Goal: Task Accomplishment & Management: Complete application form

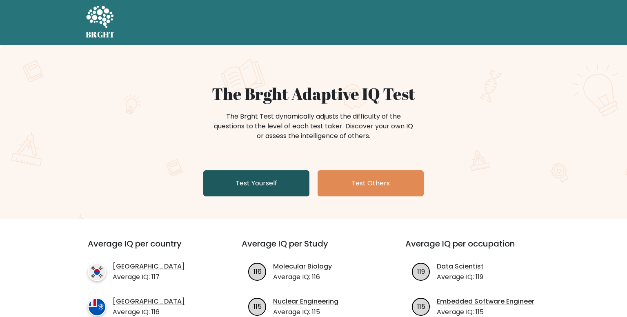
click at [297, 189] on link "Test Yourself" at bounding box center [256, 184] width 106 height 26
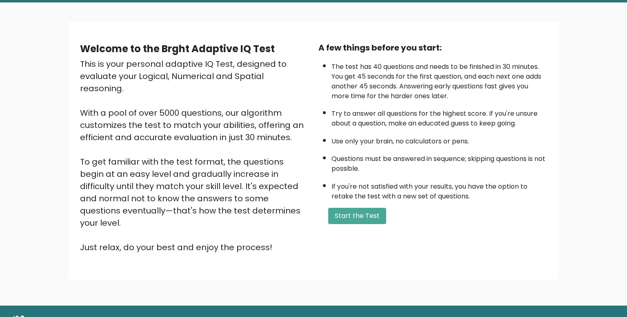
click at [347, 226] on div "A few things before you start: The test has 40 questions and needs to be finish…" at bounding box center [432, 148] width 238 height 212
click at [350, 220] on button "Start the Test" at bounding box center [357, 216] width 58 height 16
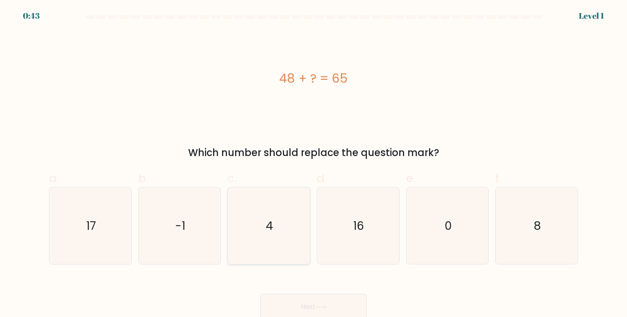
click at [268, 198] on icon "4" at bounding box center [268, 226] width 77 height 77
click at [313, 164] on input "c. 4" at bounding box center [313, 161] width 0 height 5
radio input "true"
click at [268, 199] on icon "4" at bounding box center [269, 226] width 76 height 76
click at [313, 164] on input "c. 4" at bounding box center [313, 161] width 0 height 5
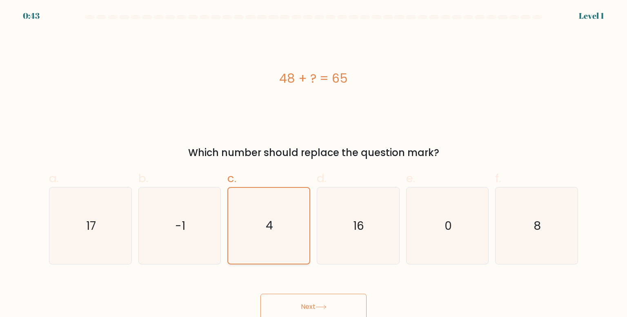
click at [268, 200] on icon "4" at bounding box center [269, 226] width 76 height 76
click at [313, 164] on input "c. 4" at bounding box center [313, 161] width 0 height 5
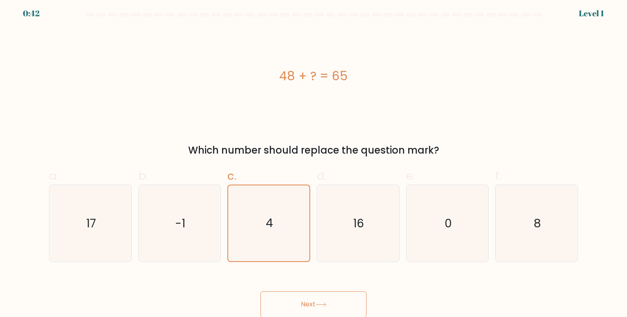
scroll to position [3, 0]
click at [303, 295] on button "Next" at bounding box center [313, 304] width 106 height 26
click at [306, 302] on button "Next" at bounding box center [313, 304] width 106 height 26
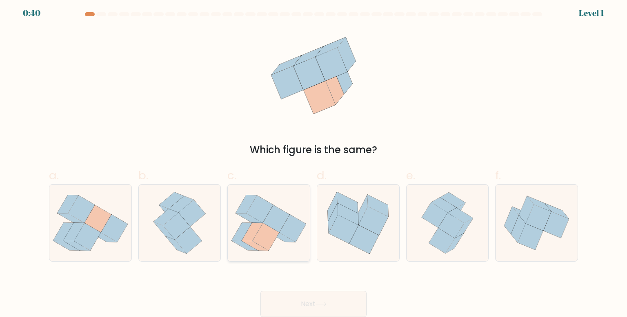
click at [306, 261] on div at bounding box center [268, 223] width 83 height 78
click at [313, 161] on input "c." at bounding box center [313, 158] width 0 height 5
radio input "true"
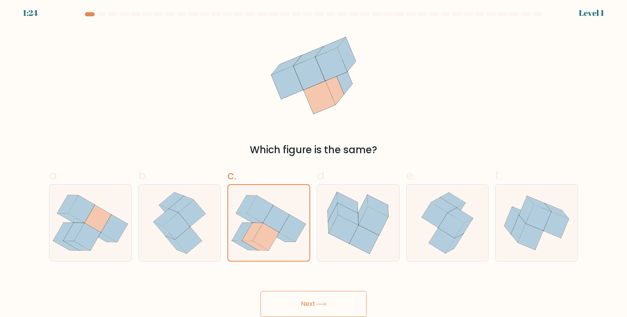
click at [304, 312] on button "Next" at bounding box center [313, 304] width 106 height 26
click at [315, 300] on button "Next" at bounding box center [313, 304] width 106 height 26
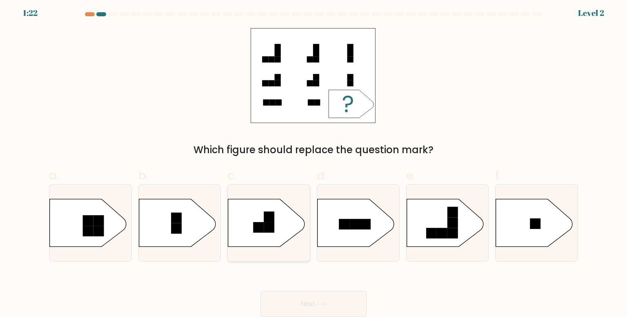
click at [266, 229] on rect at bounding box center [269, 227] width 11 height 11
click at [313, 161] on input "c." at bounding box center [313, 158] width 0 height 5
radio input "true"
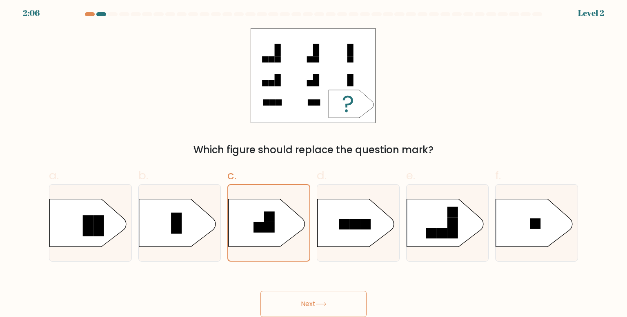
click at [304, 311] on button "Next" at bounding box center [313, 304] width 106 height 26
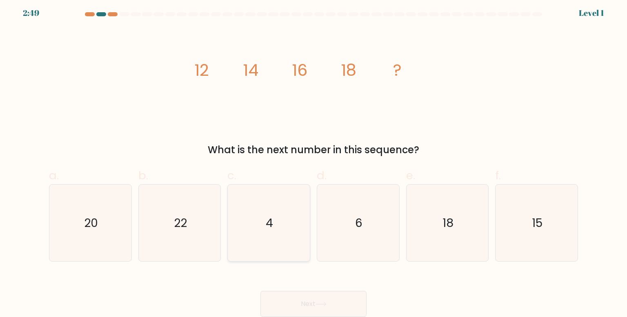
click at [273, 235] on icon "4" at bounding box center [268, 223] width 77 height 77
click at [313, 161] on input "c. 4" at bounding box center [313, 158] width 0 height 5
radio input "true"
click at [303, 306] on button "Next" at bounding box center [313, 304] width 106 height 26
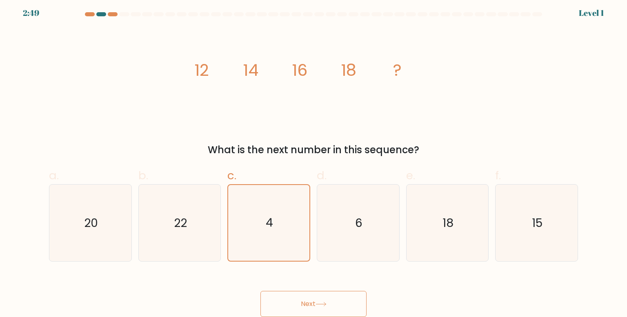
click at [303, 306] on button "Next" at bounding box center [313, 304] width 106 height 26
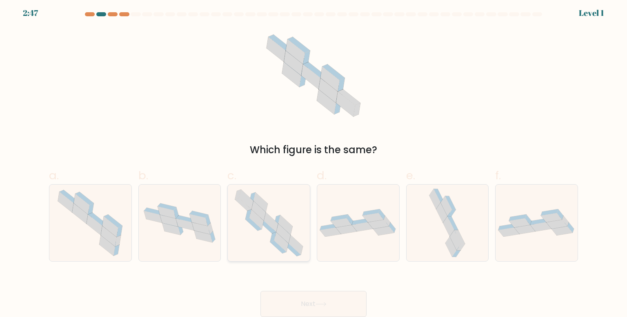
click at [297, 251] on icon at bounding box center [292, 250] width 16 height 13
click at [313, 161] on input "c." at bounding box center [313, 158] width 0 height 5
radio input "true"
click at [309, 297] on button "Next" at bounding box center [313, 304] width 106 height 26
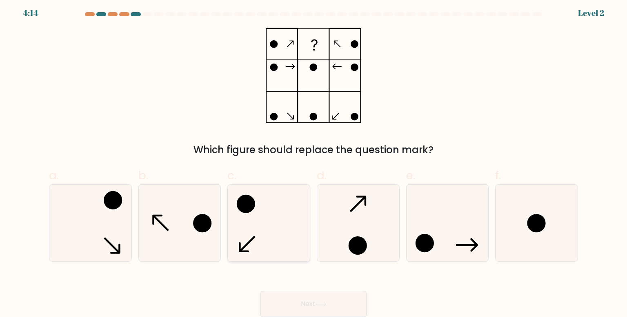
click at [254, 227] on icon at bounding box center [268, 223] width 77 height 77
click at [313, 161] on input "c." at bounding box center [313, 158] width 0 height 5
radio input "true"
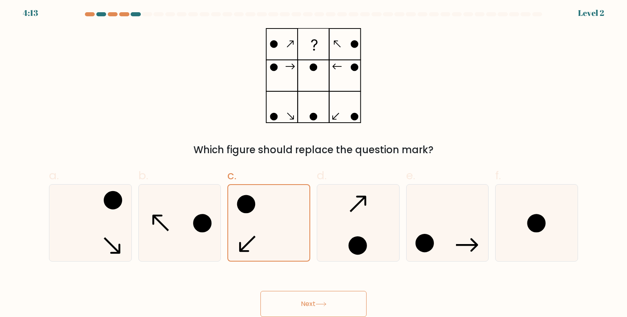
click at [309, 306] on button "Next" at bounding box center [313, 304] width 106 height 26
click at [371, 227] on icon at bounding box center [358, 223] width 77 height 77
click at [314, 161] on input "d." at bounding box center [313, 158] width 0 height 5
radio input "true"
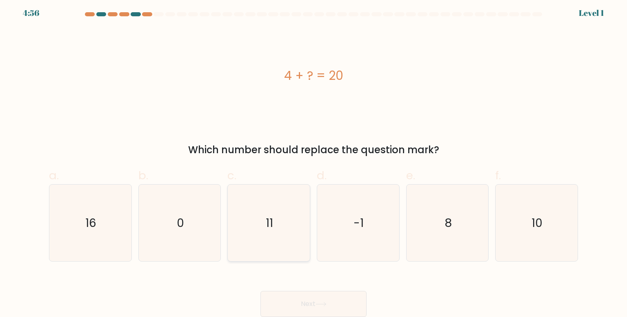
drag, startPoint x: 270, startPoint y: 213, endPoint x: 291, endPoint y: 258, distance: 49.8
click at [271, 213] on icon "11" at bounding box center [268, 223] width 77 height 77
click at [326, 304] on icon at bounding box center [321, 305] width 10 height 4
drag, startPoint x: 356, startPoint y: 240, endPoint x: 354, endPoint y: 249, distance: 8.4
click at [356, 241] on icon "-1" at bounding box center [358, 223] width 77 height 77
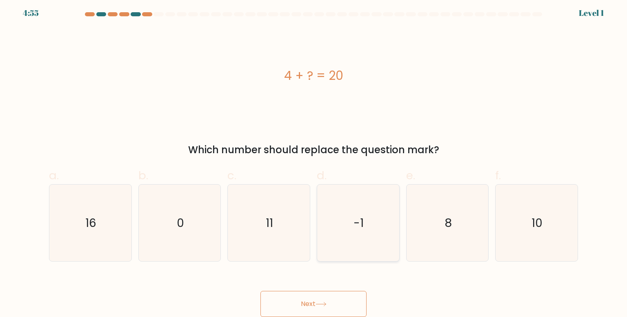
click at [314, 161] on input "d. -1" at bounding box center [313, 158] width 0 height 5
radio input "true"
click at [347, 299] on button "Next" at bounding box center [313, 304] width 106 height 26
click at [265, 222] on icon "11" at bounding box center [268, 223] width 77 height 77
click at [313, 161] on input "c. 11" at bounding box center [313, 158] width 0 height 5
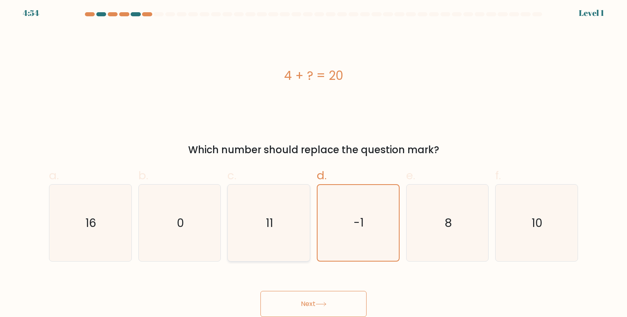
radio input "true"
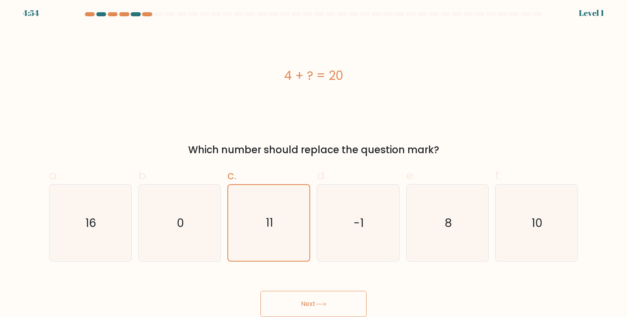
click at [322, 305] on icon at bounding box center [320, 304] width 11 height 4
click at [337, 232] on icon "-1" at bounding box center [358, 223] width 77 height 77
click at [314, 161] on input "d. -1" at bounding box center [313, 158] width 0 height 5
radio input "true"
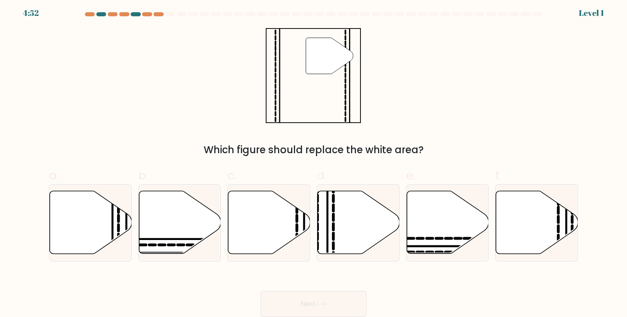
click at [328, 298] on button "Next" at bounding box center [313, 304] width 106 height 26
drag, startPoint x: 296, startPoint y: 236, endPoint x: 310, endPoint y: 288, distance: 54.0
click at [297, 237] on icon at bounding box center [297, 238] width 0 height 6
click at [313, 161] on input "c." at bounding box center [313, 158] width 0 height 5
radio input "true"
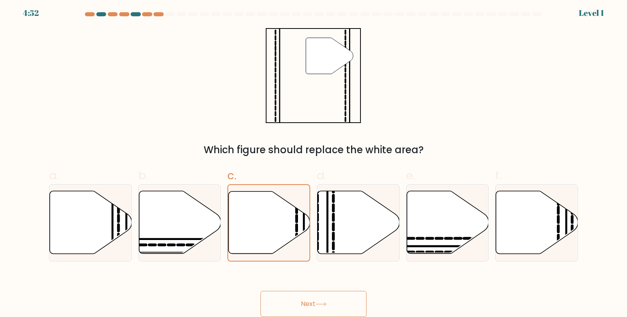
click at [315, 308] on button "Next" at bounding box center [313, 304] width 106 height 26
click at [315, 306] on button "Next" at bounding box center [313, 304] width 106 height 26
click at [315, 305] on button "Next" at bounding box center [313, 304] width 106 height 26
click at [315, 304] on button "Next" at bounding box center [313, 304] width 106 height 26
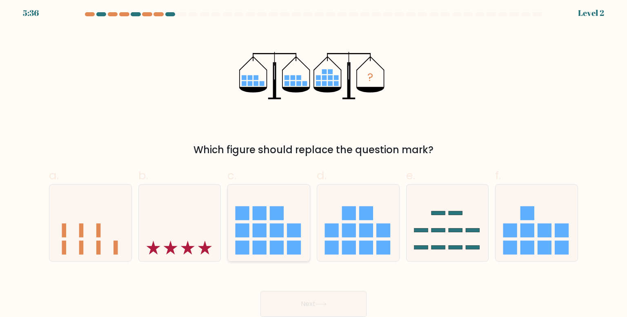
click at [275, 237] on rect at bounding box center [277, 231] width 14 height 14
click at [313, 161] on input "c." at bounding box center [313, 158] width 0 height 5
radio input "true"
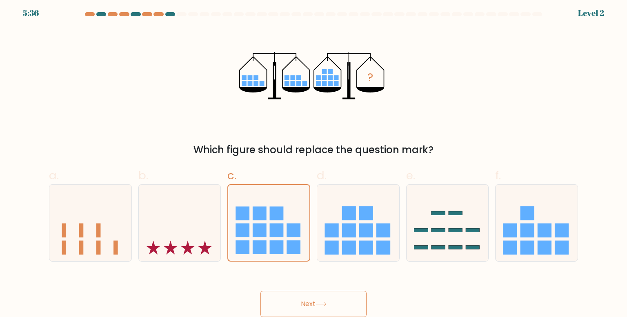
click at [300, 308] on button "Next" at bounding box center [313, 304] width 106 height 26
click at [300, 306] on button "Next" at bounding box center [313, 304] width 106 height 26
drag, startPoint x: 300, startPoint y: 305, endPoint x: 298, endPoint y: 288, distance: 16.9
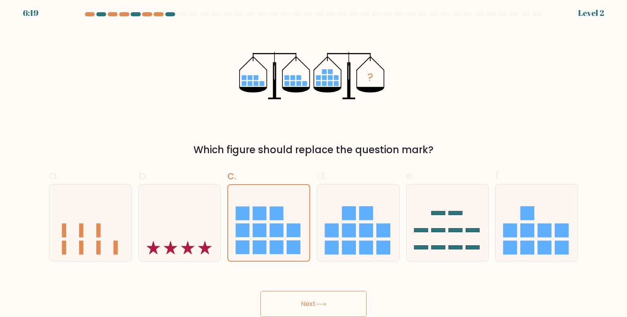
click at [300, 304] on button "Next" at bounding box center [313, 304] width 106 height 26
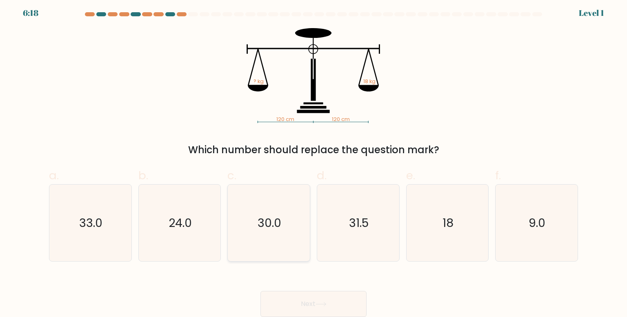
click at [283, 251] on icon "30.0" at bounding box center [268, 223] width 77 height 77
click at [313, 161] on input "c. 30.0" at bounding box center [313, 158] width 0 height 5
radio input "true"
click at [304, 303] on button "Next" at bounding box center [313, 304] width 106 height 26
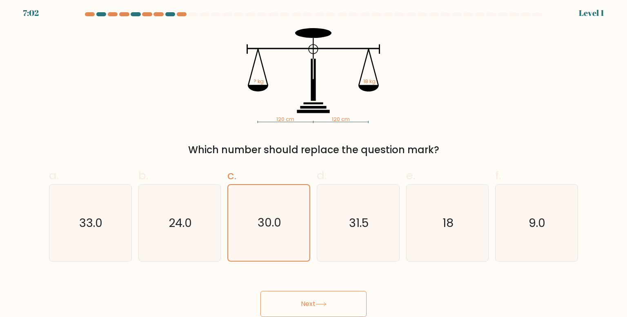
click at [304, 303] on button "Next" at bounding box center [313, 304] width 106 height 26
drag, startPoint x: 304, startPoint y: 303, endPoint x: 302, endPoint y: 296, distance: 7.2
click at [304, 302] on button "Next" at bounding box center [313, 304] width 106 height 26
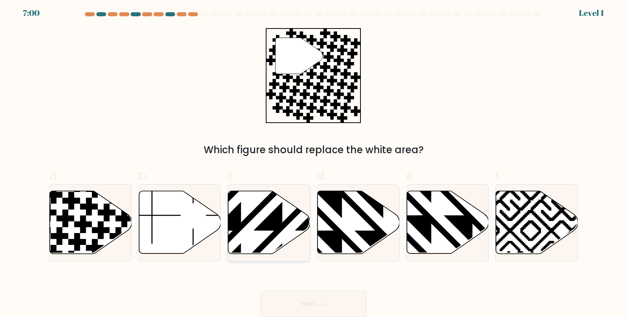
click at [287, 249] on icon at bounding box center [269, 223] width 82 height 64
click at [313, 161] on input "c." at bounding box center [313, 158] width 0 height 5
radio input "true"
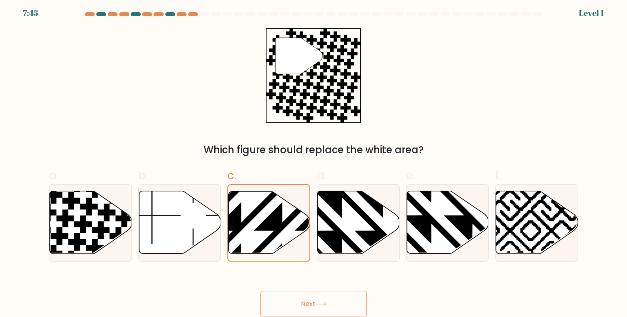
click at [302, 301] on button "Next" at bounding box center [313, 304] width 106 height 26
click at [303, 301] on button "Next" at bounding box center [313, 304] width 106 height 26
click at [303, 300] on button "Next" at bounding box center [313, 304] width 106 height 26
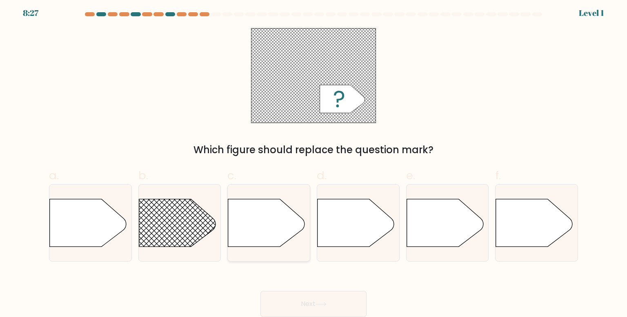
click at [293, 237] on icon at bounding box center [266, 223] width 77 height 48
click at [313, 161] on input "c." at bounding box center [313, 158] width 0 height 5
radio input "true"
click at [308, 303] on button "Next" at bounding box center [313, 304] width 106 height 26
click at [308, 302] on button "Next" at bounding box center [313, 304] width 106 height 26
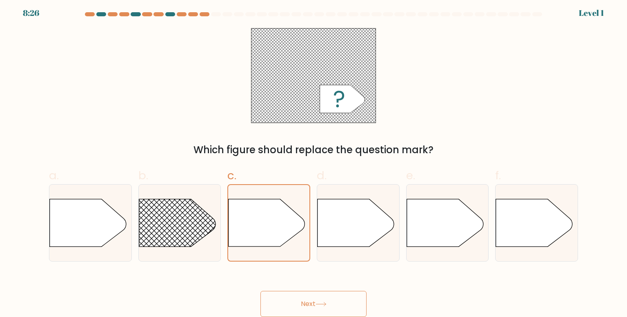
click at [308, 300] on button "Next" at bounding box center [313, 304] width 106 height 26
click at [308, 298] on button "Next" at bounding box center [313, 304] width 106 height 26
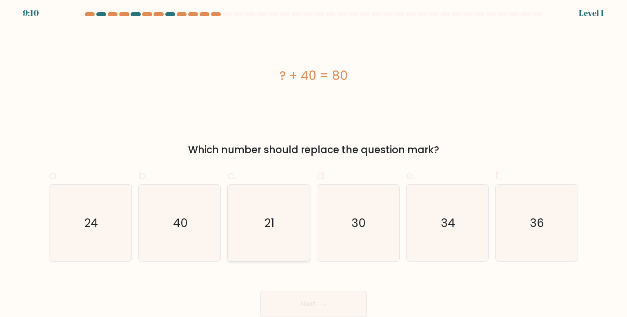
click at [288, 239] on icon "21" at bounding box center [268, 223] width 77 height 77
click at [313, 161] on input "c. 21" at bounding box center [313, 158] width 0 height 5
radio input "true"
click at [313, 297] on button "Next" at bounding box center [313, 304] width 106 height 26
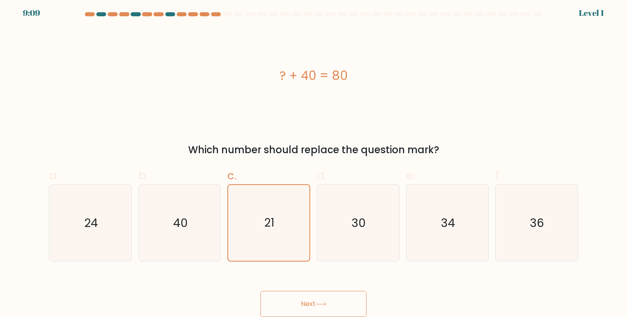
click at [313, 297] on button "Next" at bounding box center [313, 304] width 106 height 26
click at [307, 306] on button "Next" at bounding box center [313, 304] width 106 height 26
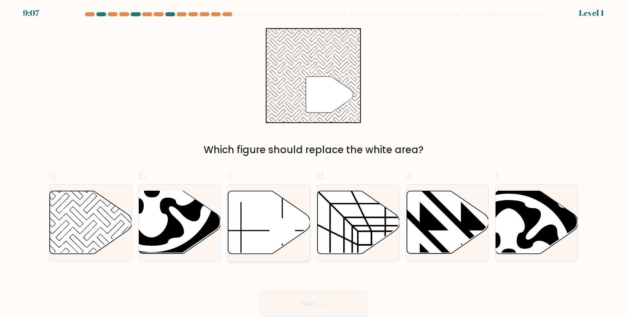
click at [289, 249] on icon at bounding box center [269, 223] width 82 height 64
click at [313, 161] on input "c." at bounding box center [313, 158] width 0 height 5
radio input "true"
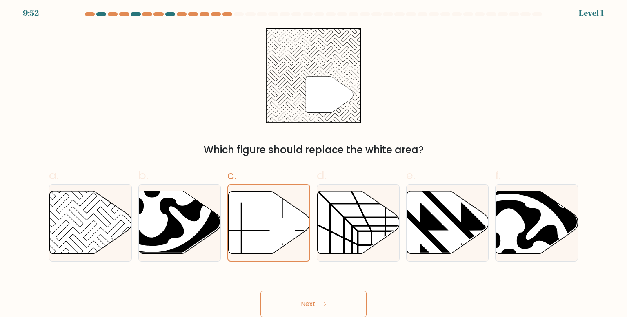
click at [317, 303] on icon at bounding box center [320, 304] width 11 height 4
click at [317, 302] on icon at bounding box center [320, 304] width 11 height 4
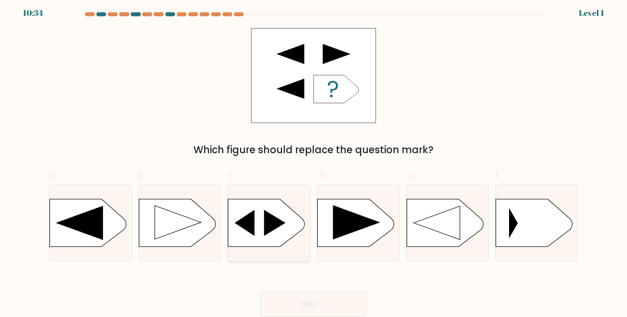
click at [292, 255] on div at bounding box center [268, 223] width 83 height 78
click at [313, 161] on input "c." at bounding box center [313, 158] width 0 height 5
radio input "true"
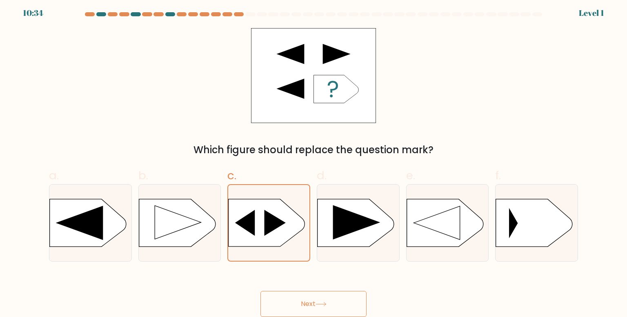
click at [315, 301] on button "Next" at bounding box center [313, 304] width 106 height 26
click at [315, 300] on button "Next" at bounding box center [313, 304] width 106 height 26
drag, startPoint x: 315, startPoint y: 299, endPoint x: 626, endPoint y: 60, distance: 392.8
click at [316, 296] on button "Next" at bounding box center [313, 304] width 106 height 26
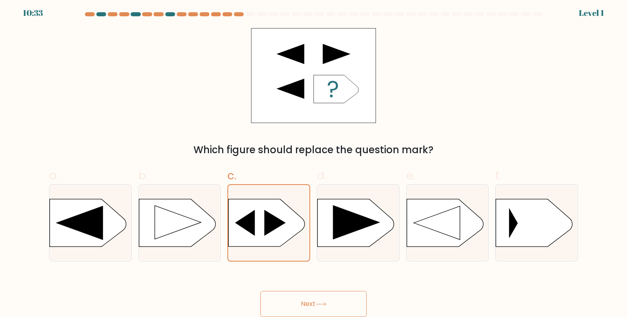
click at [583, 12] on form "a." at bounding box center [313, 164] width 627 height 305
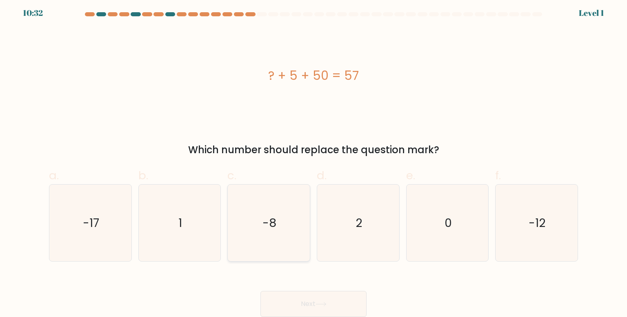
click at [269, 218] on text "-8" at bounding box center [270, 223] width 14 height 16
click at [313, 161] on input "c. -8" at bounding box center [313, 158] width 0 height 5
radio input "true"
click at [304, 291] on button "Next" at bounding box center [313, 304] width 106 height 26
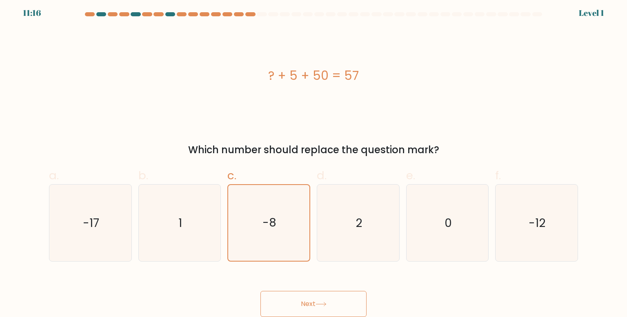
click at [304, 294] on button "Next" at bounding box center [313, 304] width 106 height 26
click at [304, 296] on button "Next" at bounding box center [313, 304] width 106 height 26
click at [305, 296] on button "Next" at bounding box center [313, 304] width 106 height 26
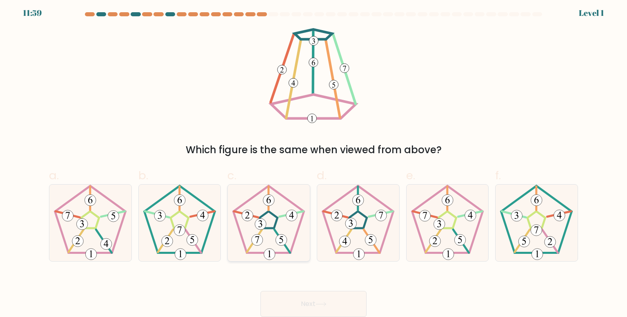
click at [286, 255] on icon at bounding box center [268, 223] width 77 height 77
click at [313, 161] on input "c." at bounding box center [313, 158] width 0 height 5
radio input "true"
click at [314, 311] on button "Next" at bounding box center [313, 304] width 106 height 26
click at [316, 306] on button "Next" at bounding box center [313, 304] width 106 height 26
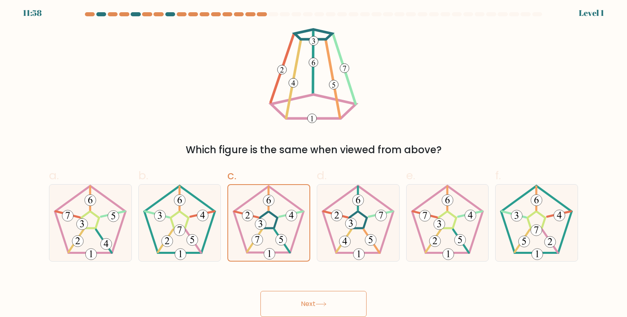
click at [316, 306] on button "Next" at bounding box center [313, 304] width 106 height 26
click at [316, 305] on button "Next" at bounding box center [313, 304] width 106 height 26
drag, startPoint x: 317, startPoint y: 305, endPoint x: 315, endPoint y: 295, distance: 10.8
click at [317, 304] on button "Next" at bounding box center [313, 304] width 106 height 26
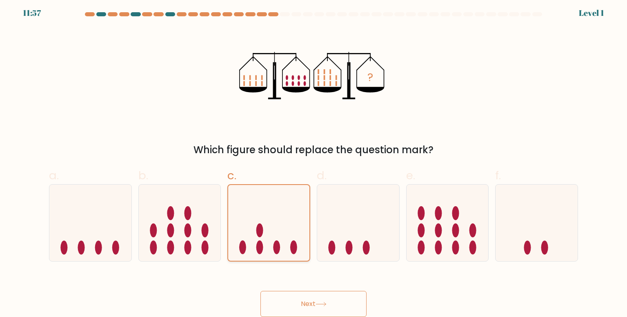
drag, startPoint x: 298, startPoint y: 251, endPoint x: 301, endPoint y: 262, distance: 11.0
click at [298, 249] on icon at bounding box center [268, 223] width 81 height 67
click at [313, 161] on input "c." at bounding box center [313, 158] width 0 height 5
click at [316, 306] on button "Next" at bounding box center [313, 304] width 106 height 26
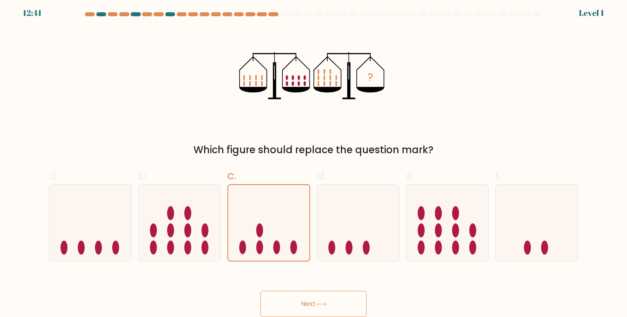
click at [316, 306] on button "Next" at bounding box center [313, 304] width 106 height 26
click at [316, 305] on button "Next" at bounding box center [313, 304] width 106 height 26
drag, startPoint x: 316, startPoint y: 305, endPoint x: 301, endPoint y: 266, distance: 41.8
click at [316, 305] on button "Next" at bounding box center [313, 304] width 106 height 26
click at [293, 252] on ellipse at bounding box center [294, 248] width 7 height 14
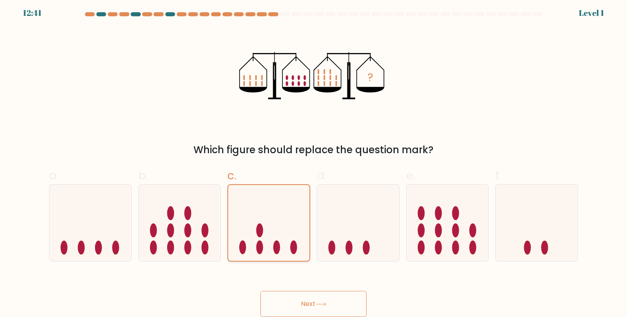
click at [313, 161] on input "c." at bounding box center [313, 158] width 0 height 5
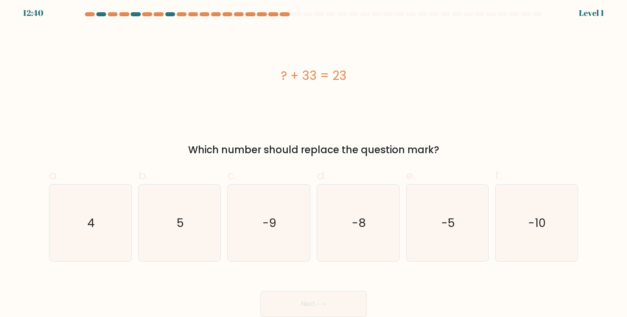
click at [293, 252] on icon "-9" at bounding box center [268, 223] width 77 height 77
click at [313, 161] on input "c. -9" at bounding box center [313, 158] width 0 height 5
radio input "true"
click at [309, 300] on button "Next" at bounding box center [313, 304] width 106 height 26
click at [310, 300] on button "Next" at bounding box center [313, 304] width 106 height 26
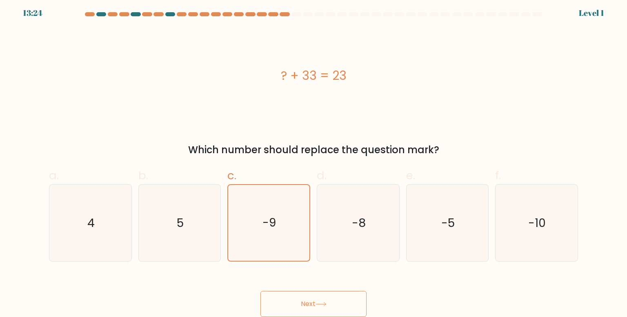
click at [311, 298] on button "Next" at bounding box center [313, 304] width 106 height 26
click at [311, 297] on button "Next" at bounding box center [313, 304] width 106 height 26
click at [312, 295] on button "Next" at bounding box center [313, 304] width 106 height 26
click at [276, 238] on icon "-9" at bounding box center [269, 223] width 76 height 76
click at [313, 161] on input "c. -9" at bounding box center [313, 158] width 0 height 5
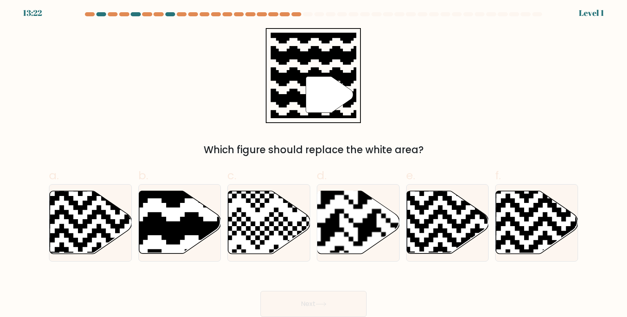
click at [304, 306] on button "Next" at bounding box center [313, 304] width 106 height 26
click at [271, 233] on icon at bounding box center [241, 189] width 149 height 149
click at [313, 161] on input "c." at bounding box center [313, 158] width 0 height 5
radio input "true"
click at [297, 288] on div "Next" at bounding box center [313, 295] width 539 height 46
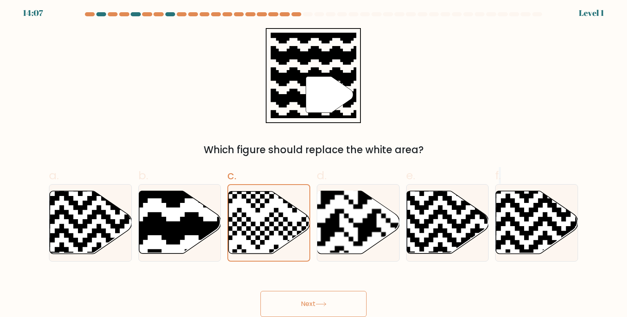
click at [298, 290] on div "Next" at bounding box center [313, 295] width 539 height 46
drag, startPoint x: 277, startPoint y: 242, endPoint x: 296, endPoint y: 289, distance: 50.4
click at [278, 243] on icon at bounding box center [269, 223] width 81 height 62
click at [313, 161] on input "c." at bounding box center [313, 158] width 0 height 5
click at [299, 293] on button "Next" at bounding box center [313, 304] width 106 height 26
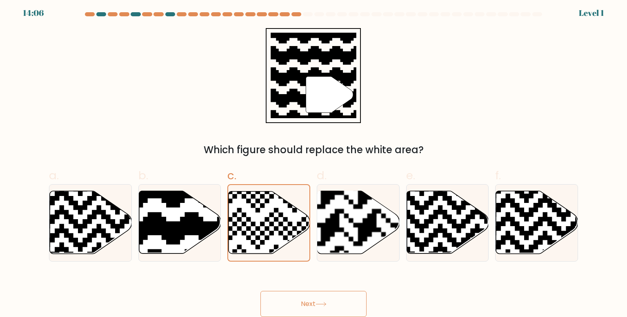
drag, startPoint x: 302, startPoint y: 300, endPoint x: 306, endPoint y: 306, distance: 7.5
click at [305, 302] on button "Next" at bounding box center [313, 304] width 106 height 26
click at [307, 306] on button "Next" at bounding box center [313, 304] width 106 height 26
click at [306, 309] on button "Next" at bounding box center [313, 304] width 106 height 26
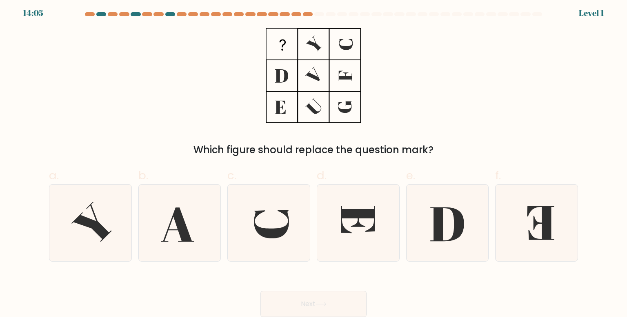
click at [287, 253] on icon at bounding box center [268, 223] width 77 height 77
click at [313, 161] on input "c." at bounding box center [313, 158] width 0 height 5
radio input "true"
click at [295, 312] on button "Next" at bounding box center [313, 304] width 106 height 26
click at [277, 222] on icon at bounding box center [269, 223] width 76 height 76
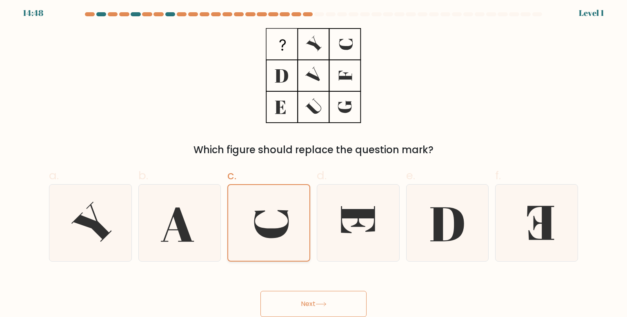
click at [313, 161] on input "c." at bounding box center [313, 158] width 0 height 5
click at [282, 288] on div "Next" at bounding box center [313, 295] width 539 height 46
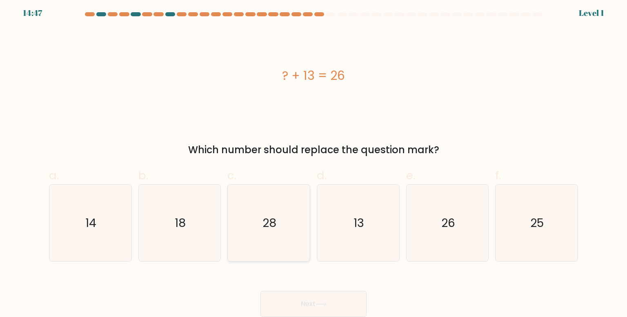
click at [284, 248] on icon "28" at bounding box center [268, 223] width 77 height 77
click at [313, 161] on input "c. 28" at bounding box center [313, 158] width 0 height 5
radio input "true"
click at [296, 302] on button "Next" at bounding box center [313, 304] width 106 height 26
click at [285, 248] on icon "28" at bounding box center [269, 223] width 76 height 76
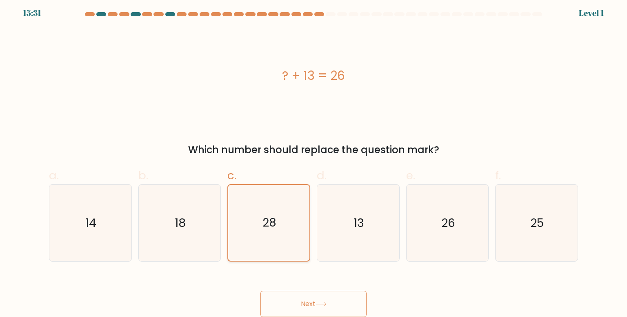
click at [313, 161] on input "c. 28" at bounding box center [313, 158] width 0 height 5
click at [308, 308] on button "Next" at bounding box center [313, 304] width 106 height 26
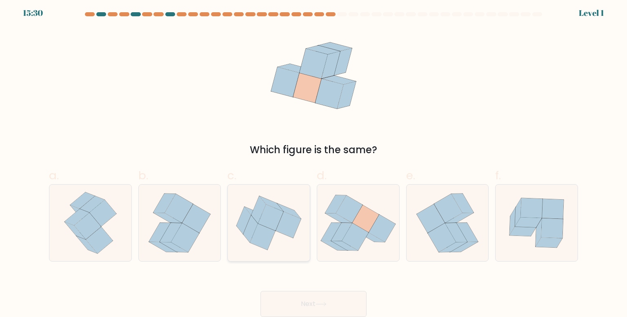
click at [288, 199] on icon at bounding box center [269, 223] width 82 height 69
click at [313, 161] on input "c." at bounding box center [313, 158] width 0 height 5
radio input "true"
click at [323, 306] on icon at bounding box center [320, 304] width 11 height 4
click at [358, 252] on icon at bounding box center [358, 223] width 82 height 72
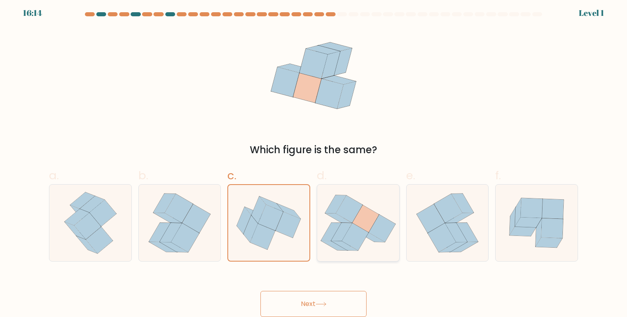
click at [314, 161] on input "d." at bounding box center [313, 158] width 0 height 5
radio input "true"
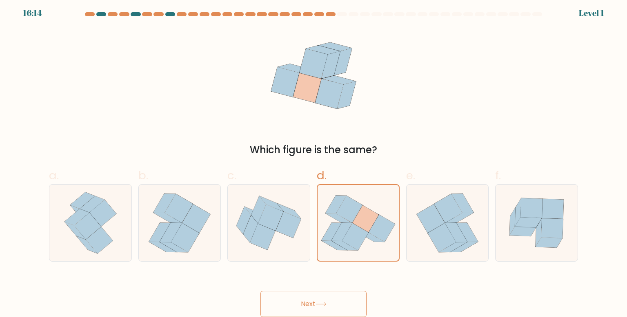
click at [351, 303] on button "Next" at bounding box center [313, 304] width 106 height 26
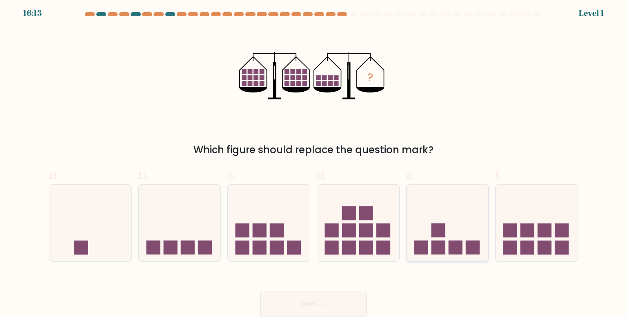
click at [423, 244] on rect at bounding box center [421, 248] width 14 height 14
click at [314, 161] on input "e." at bounding box center [313, 158] width 0 height 5
radio input "true"
click at [346, 293] on button "Next" at bounding box center [313, 304] width 106 height 26
click at [326, 306] on button "Next" at bounding box center [313, 304] width 106 height 26
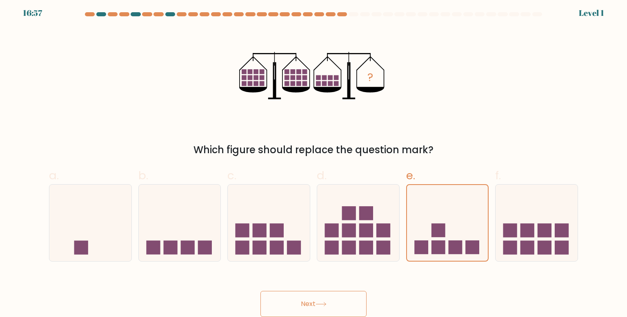
click at [328, 302] on button "Next" at bounding box center [313, 304] width 106 height 26
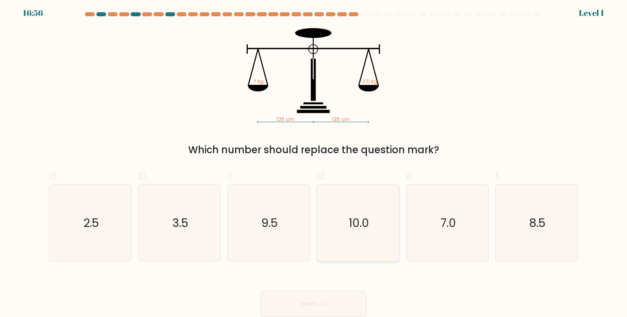
click at [356, 256] on icon "10.0" at bounding box center [358, 223] width 77 height 77
click at [314, 161] on input "d. 10.0" at bounding box center [313, 158] width 0 height 5
radio input "true"
click at [336, 302] on button "Next" at bounding box center [313, 304] width 106 height 26
click at [336, 300] on button "Next" at bounding box center [313, 304] width 106 height 26
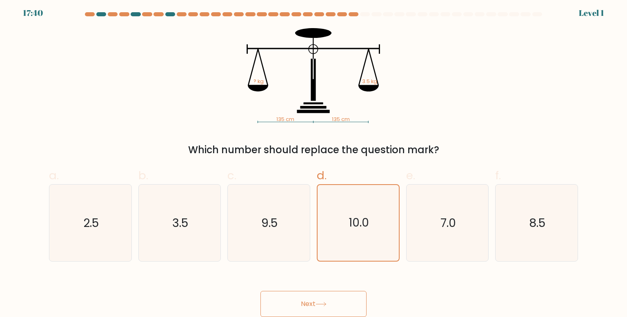
drag, startPoint x: 337, startPoint y: 300, endPoint x: 341, endPoint y: 291, distance: 9.3
click at [337, 300] on button "Next" at bounding box center [313, 304] width 106 height 26
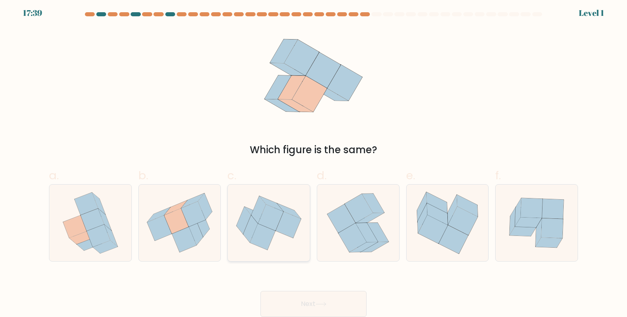
click at [299, 232] on icon at bounding box center [269, 223] width 82 height 69
click at [313, 161] on input "c." at bounding box center [313, 158] width 0 height 5
radio input "true"
click at [313, 305] on button "Next" at bounding box center [313, 304] width 106 height 26
click at [313, 304] on button "Next" at bounding box center [313, 304] width 106 height 26
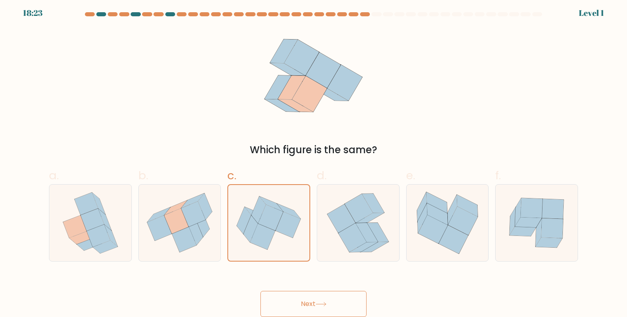
click at [313, 303] on button "Next" at bounding box center [313, 304] width 106 height 26
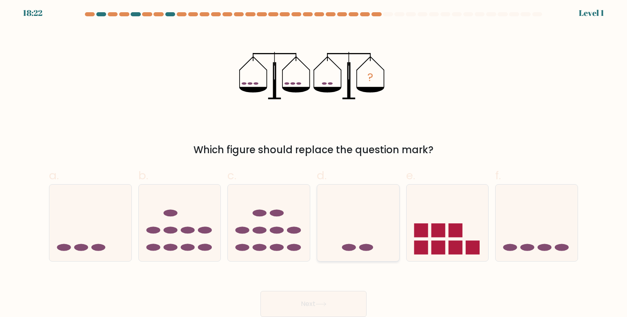
click at [358, 254] on icon at bounding box center [358, 223] width 82 height 68
click at [314, 161] on input "d." at bounding box center [313, 158] width 0 height 5
radio input "true"
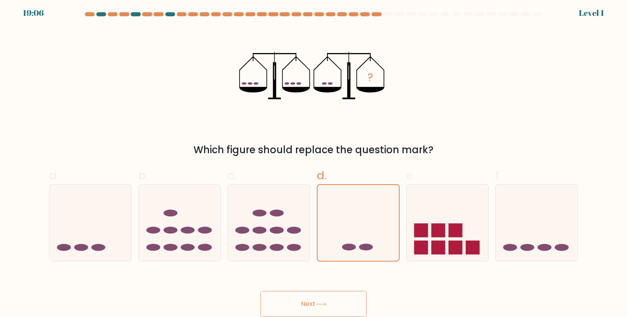
click at [359, 304] on button "Next" at bounding box center [313, 304] width 106 height 26
click at [359, 303] on button "Next" at bounding box center [313, 304] width 106 height 26
click at [355, 302] on button "Next" at bounding box center [313, 304] width 106 height 26
click at [354, 302] on button "Next" at bounding box center [313, 304] width 106 height 26
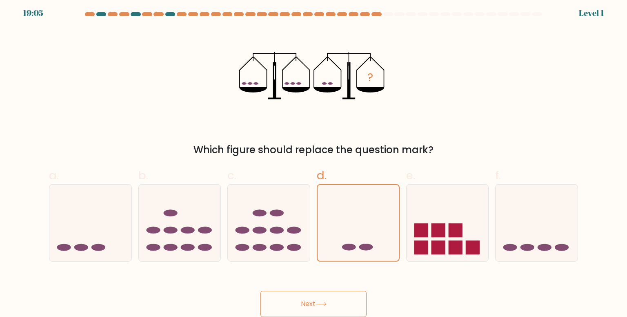
click at [354, 301] on button "Next" at bounding box center [313, 304] width 106 height 26
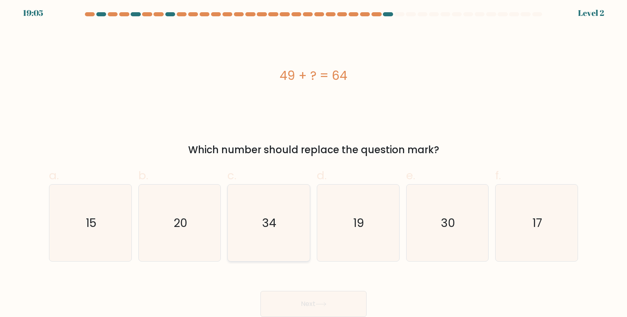
click at [292, 230] on icon "34" at bounding box center [268, 223] width 77 height 77
click at [313, 161] on input "c. 34" at bounding box center [313, 158] width 0 height 5
radio input "true"
click at [316, 310] on button "Next" at bounding box center [313, 304] width 106 height 26
click at [316, 309] on button "Next" at bounding box center [313, 304] width 106 height 26
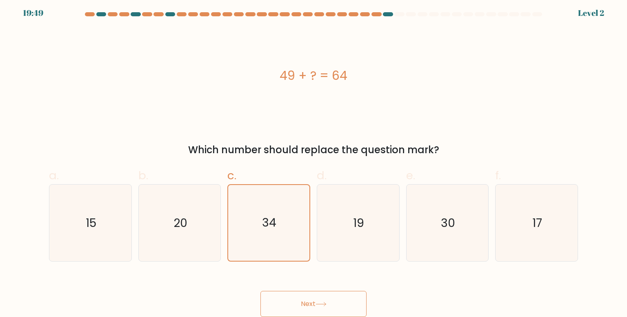
click at [316, 307] on button "Next" at bounding box center [313, 304] width 106 height 26
click at [316, 306] on button "Next" at bounding box center [313, 304] width 106 height 26
click at [316, 305] on button "Next" at bounding box center [313, 304] width 106 height 26
click at [317, 304] on button "Next" at bounding box center [313, 304] width 106 height 26
click at [317, 303] on button "Next" at bounding box center [313, 304] width 106 height 26
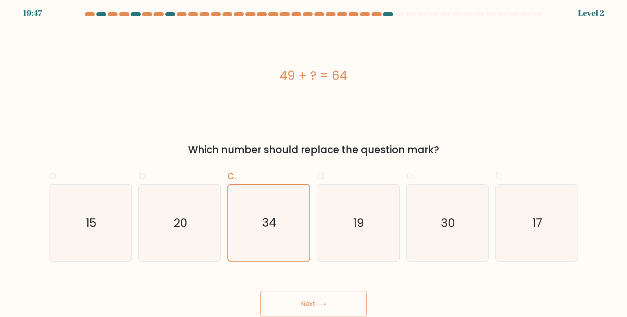
click at [314, 300] on button "Next" at bounding box center [313, 304] width 106 height 26
click at [313, 309] on button "Next" at bounding box center [313, 304] width 106 height 26
click at [314, 306] on button "Next" at bounding box center [313, 304] width 106 height 26
click at [318, 303] on icon at bounding box center [320, 304] width 11 height 4
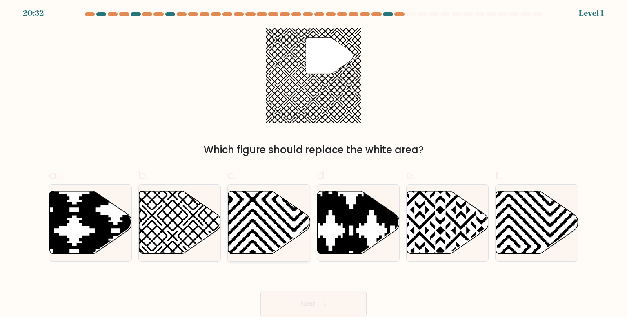
click at [265, 231] on icon at bounding box center [269, 223] width 82 height 64
click at [313, 161] on input "c." at bounding box center [313, 158] width 0 height 5
radio input "true"
click at [314, 306] on button "Next" at bounding box center [313, 304] width 106 height 26
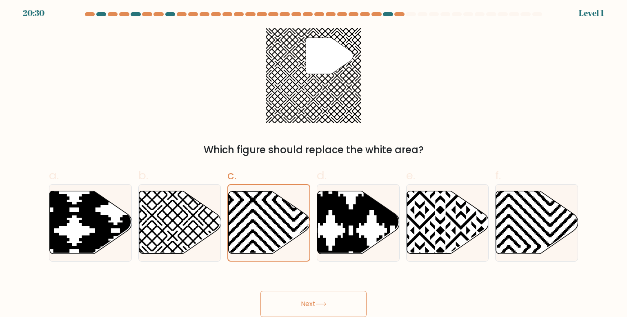
click at [314, 306] on button "Next" at bounding box center [313, 304] width 106 height 26
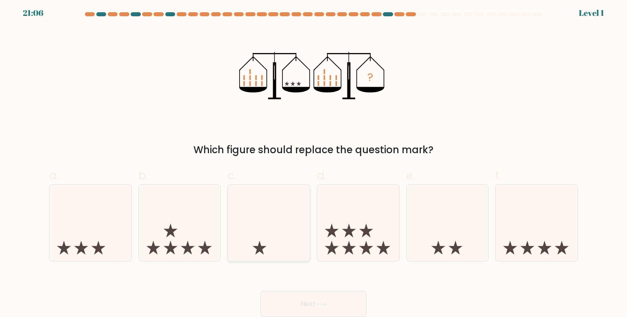
drag, startPoint x: 301, startPoint y: 265, endPoint x: 301, endPoint y: 259, distance: 6.1
click at [301, 264] on form at bounding box center [313, 164] width 627 height 305
click at [302, 250] on icon at bounding box center [269, 223] width 82 height 68
click at [313, 161] on input "c." at bounding box center [313, 158] width 0 height 5
radio input "true"
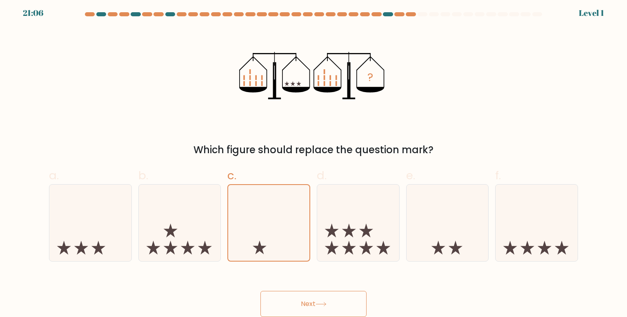
click at [318, 302] on icon at bounding box center [320, 304] width 11 height 4
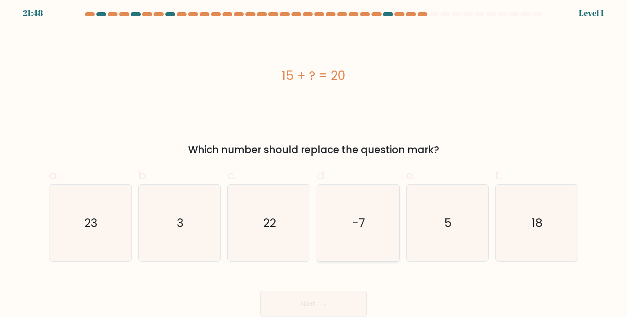
click at [351, 241] on icon "-7" at bounding box center [358, 223] width 77 height 77
click at [314, 161] on input "d. -7" at bounding box center [313, 158] width 0 height 5
radio input "true"
click at [351, 302] on button "Next" at bounding box center [313, 304] width 106 height 26
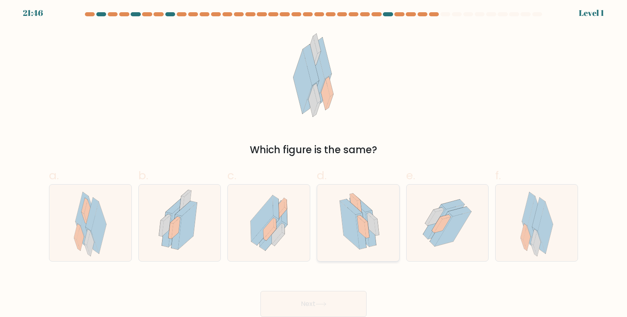
click at [318, 248] on div at bounding box center [358, 223] width 83 height 78
click at [314, 161] on input "d." at bounding box center [313, 158] width 0 height 5
radio input "true"
click at [326, 306] on button "Next" at bounding box center [313, 304] width 106 height 26
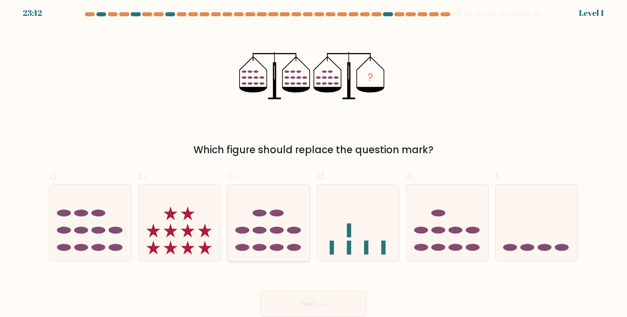
click at [275, 235] on icon at bounding box center [269, 223] width 82 height 68
click at [313, 161] on input "c." at bounding box center [313, 158] width 0 height 5
radio input "true"
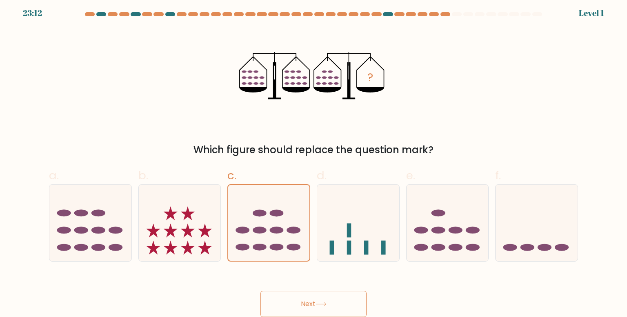
click at [312, 298] on button "Next" at bounding box center [313, 304] width 106 height 26
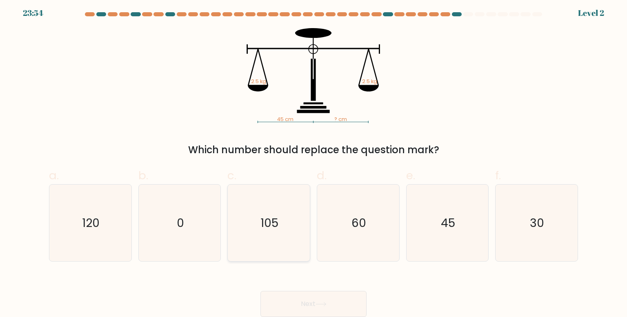
click at [302, 240] on icon "105" at bounding box center [268, 223] width 77 height 77
click at [313, 161] on input "c. 105" at bounding box center [313, 158] width 0 height 5
radio input "true"
click at [328, 290] on div "Next" at bounding box center [313, 295] width 539 height 46
click at [324, 298] on button "Next" at bounding box center [313, 304] width 106 height 26
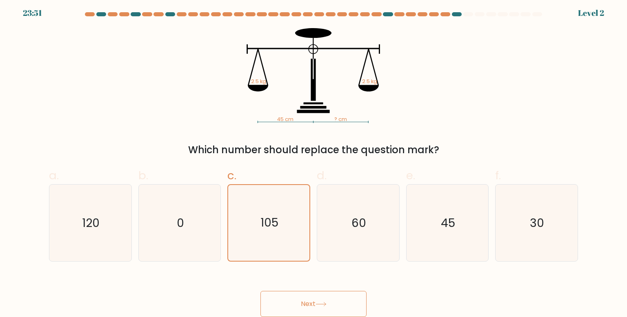
click at [311, 304] on button "Next" at bounding box center [313, 304] width 106 height 26
click at [268, 229] on text "105" at bounding box center [269, 223] width 18 height 16
click at [313, 161] on input "c. 105" at bounding box center [313, 158] width 0 height 5
click at [278, 294] on button "Next" at bounding box center [313, 304] width 106 height 26
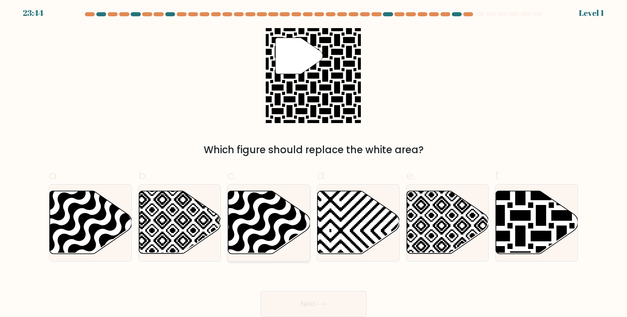
click at [277, 216] on icon at bounding box center [293, 257] width 165 height 165
click at [313, 161] on input "c." at bounding box center [313, 158] width 0 height 5
radio input "true"
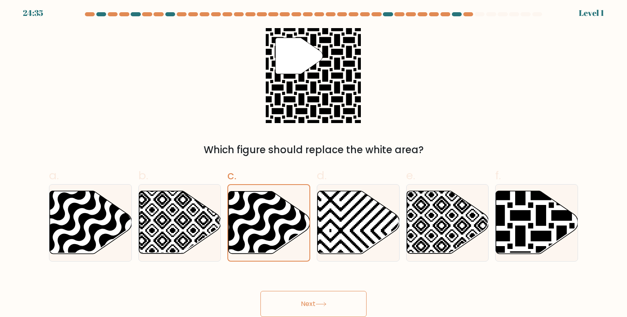
click at [324, 307] on button "Next" at bounding box center [313, 304] width 106 height 26
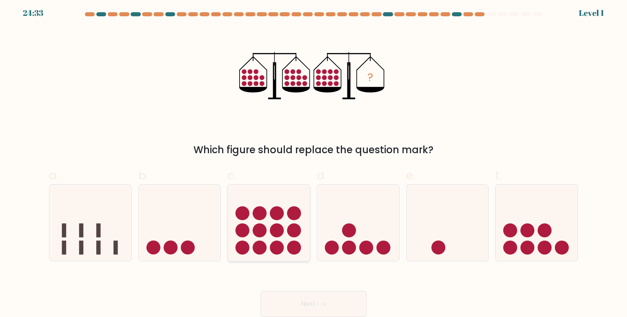
click at [291, 240] on icon at bounding box center [269, 223] width 82 height 68
click at [313, 161] on input "c." at bounding box center [313, 158] width 0 height 5
radio input "true"
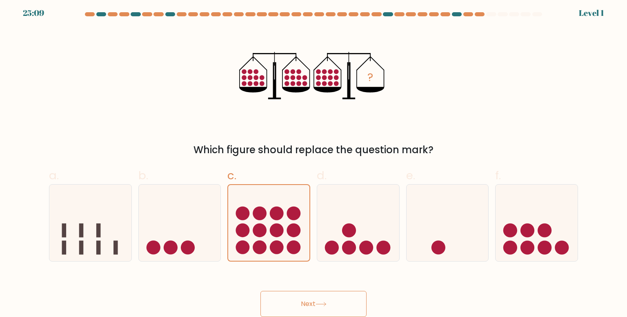
click at [315, 292] on button "Next" at bounding box center [313, 304] width 106 height 26
click at [311, 297] on button "Next" at bounding box center [313, 304] width 106 height 26
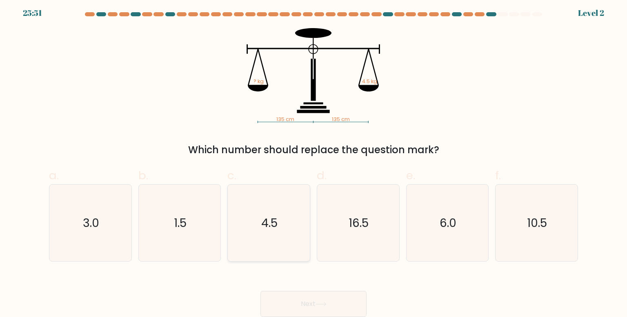
click at [251, 259] on icon "4.5" at bounding box center [268, 223] width 77 height 77
click at [313, 161] on input "c. 4.5" at bounding box center [313, 158] width 0 height 5
radio input "true"
click at [268, 301] on button "Next" at bounding box center [313, 304] width 106 height 26
click at [289, 306] on button "Next" at bounding box center [313, 304] width 106 height 26
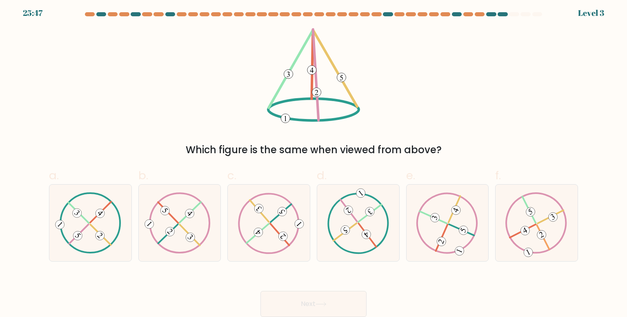
drag, startPoint x: 290, startPoint y: 117, endPoint x: 276, endPoint y: 139, distance: 25.5
click at [284, 125] on div "Which figure is the same when viewed from above?" at bounding box center [313, 92] width 539 height 129
drag, startPoint x: 263, startPoint y: 261, endPoint x: 266, endPoint y: 257, distance: 5.0
click at [265, 258] on div at bounding box center [268, 223] width 83 height 78
click at [313, 161] on input "c." at bounding box center [313, 158] width 0 height 5
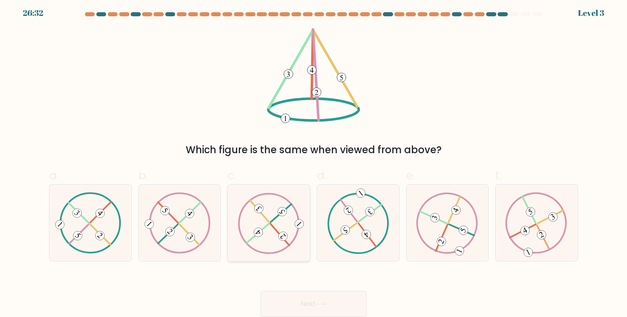
radio input "true"
click at [282, 232] on icon at bounding box center [269, 223] width 62 height 61
click at [313, 161] on input "c." at bounding box center [313, 158] width 0 height 5
click at [278, 304] on button "Next" at bounding box center [313, 304] width 106 height 26
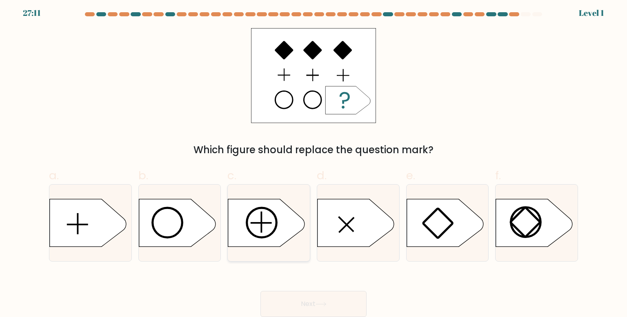
click at [257, 249] on div at bounding box center [268, 223] width 83 height 78
click at [313, 161] on input "c." at bounding box center [313, 158] width 0 height 5
radio input "true"
click at [311, 310] on button "Next" at bounding box center [313, 304] width 106 height 26
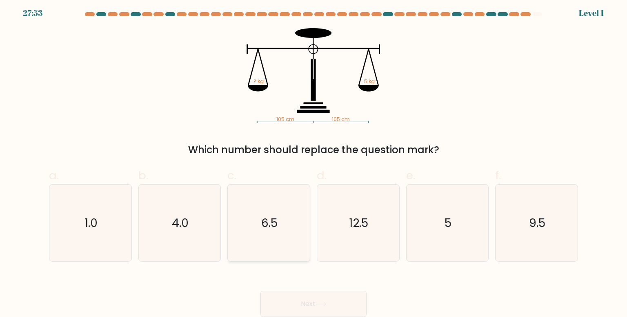
click at [277, 243] on icon "6.5" at bounding box center [268, 223] width 77 height 77
click at [313, 161] on input "c. 6.5" at bounding box center [313, 158] width 0 height 5
radio input "true"
click at [294, 295] on button "Next" at bounding box center [313, 304] width 106 height 26
click at [284, 299] on button "Next" at bounding box center [313, 304] width 106 height 26
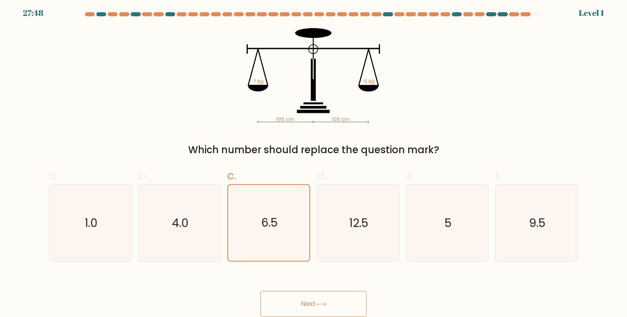
click at [286, 302] on button "Next" at bounding box center [313, 304] width 106 height 26
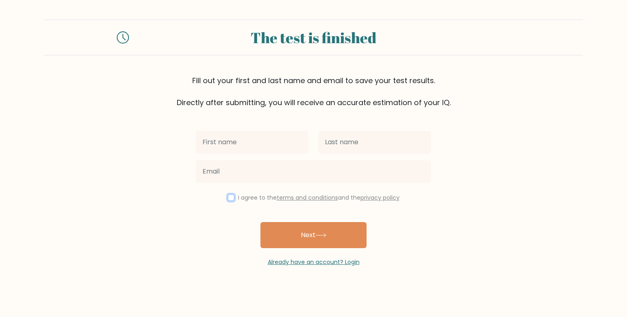
click at [229, 198] on input "checkbox" at bounding box center [231, 198] width 7 height 7
checkbox input "true"
click at [235, 156] on div at bounding box center [252, 142] width 122 height 29
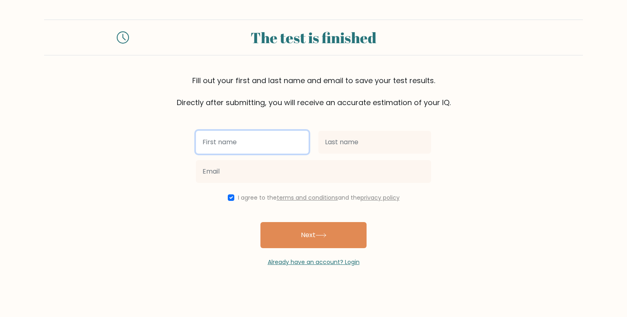
click at [243, 149] on input "text" at bounding box center [252, 142] width 113 height 23
type input "asdas"
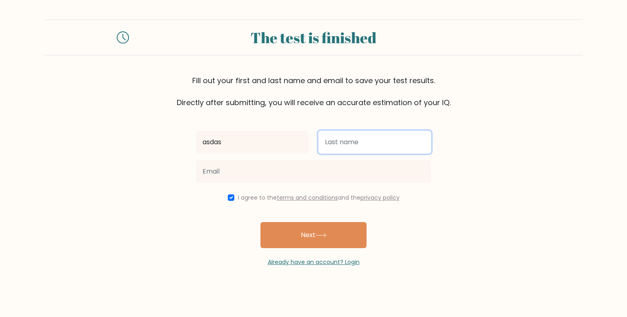
drag, startPoint x: 388, startPoint y: 143, endPoint x: 384, endPoint y: 146, distance: 4.9
click at [387, 143] on input "text" at bounding box center [374, 142] width 113 height 23
type input "asasa"
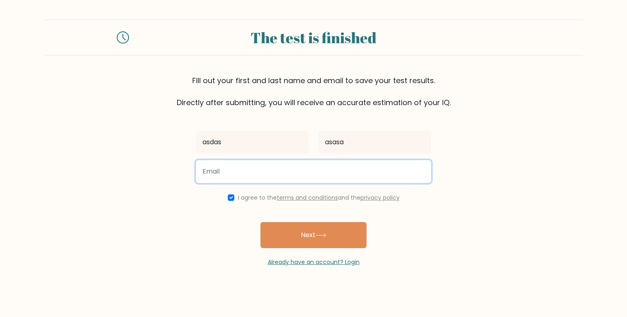
drag, startPoint x: 331, startPoint y: 183, endPoint x: 324, endPoint y: 180, distance: 8.0
click at [324, 180] on input "email" at bounding box center [313, 171] width 235 height 23
type input "amarchess200@gmail.com"
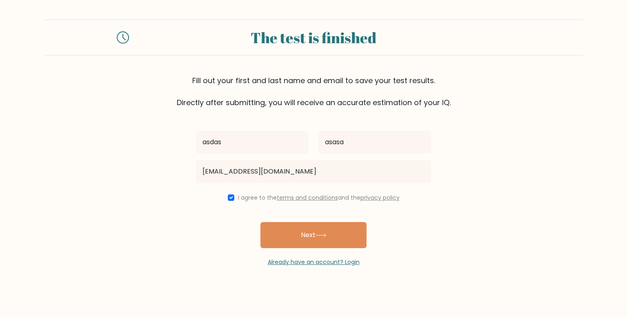
drag, startPoint x: 313, startPoint y: 235, endPoint x: 299, endPoint y: 234, distance: 14.8
click at [310, 235] on button "Next" at bounding box center [313, 235] width 106 height 26
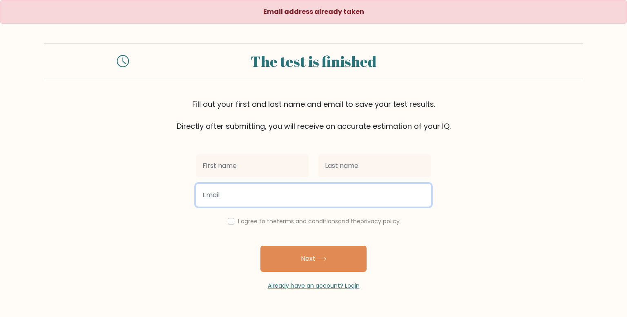
click at [306, 190] on input "email" at bounding box center [313, 195] width 235 height 23
type input "[EMAIL_ADDRESS][DOMAIN_NAME]"
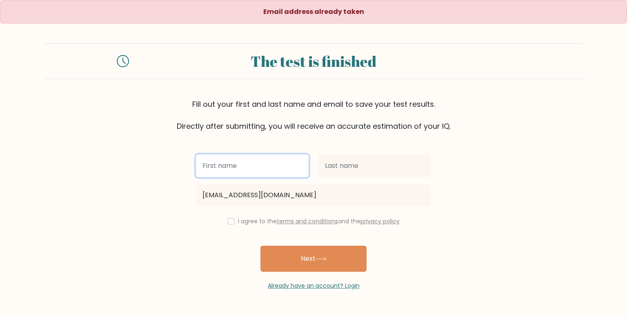
click at [257, 162] on input "text" at bounding box center [252, 166] width 113 height 23
type input "amar"
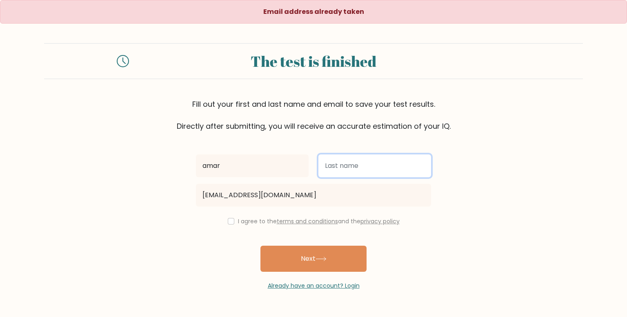
click at [373, 166] on input "text" at bounding box center [374, 166] width 113 height 23
type input "[PERSON_NAME]"
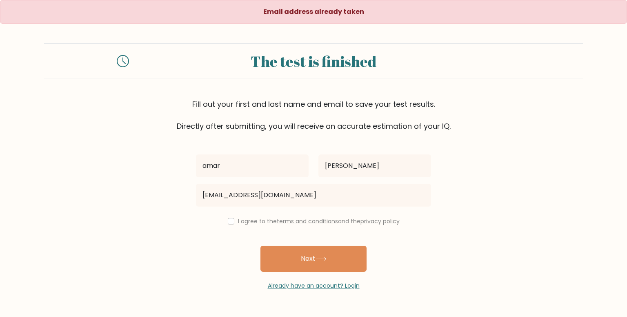
click at [233, 223] on div "I agree to the terms and conditions and the privacy policy" at bounding box center [313, 222] width 245 height 10
click at [231, 222] on input "checkbox" at bounding box center [231, 221] width 7 height 7
checkbox input "true"
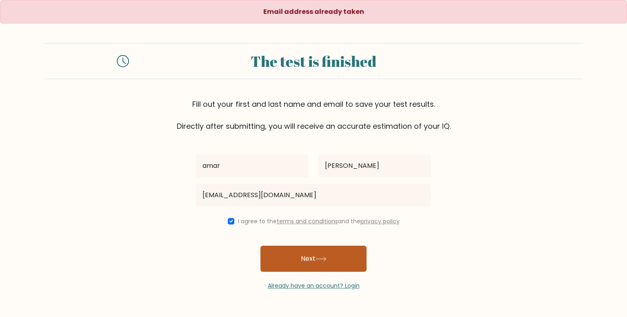
click at [310, 255] on button "Next" at bounding box center [313, 259] width 106 height 26
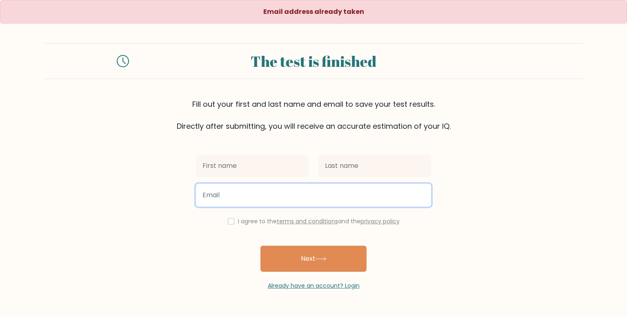
click at [220, 186] on input "email" at bounding box center [313, 195] width 235 height 23
type input "roblox53534@gmail.com"
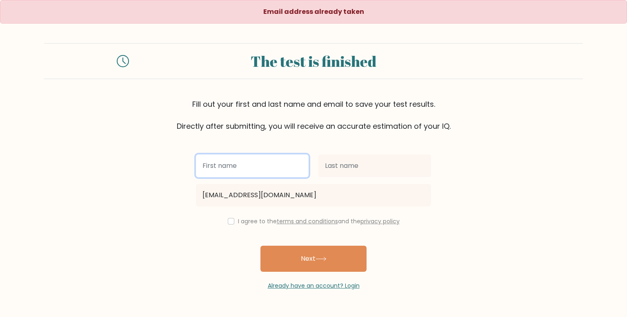
click at [262, 166] on input "text" at bounding box center [252, 166] width 113 height 23
type input "asdas"
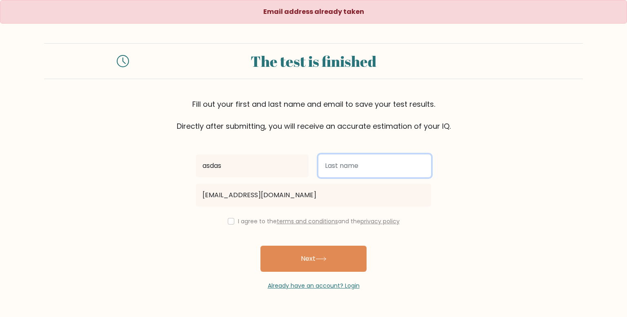
click at [353, 170] on input "text" at bounding box center [374, 166] width 113 height 23
type input "asas"
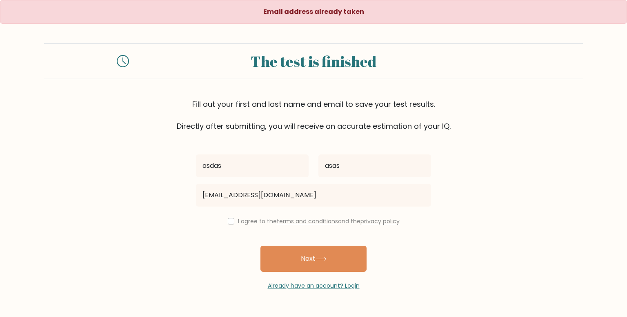
click at [314, 244] on div "asdas asas roblox53534@gmail.com I agree to the terms and conditions and the pr…" at bounding box center [313, 211] width 245 height 159
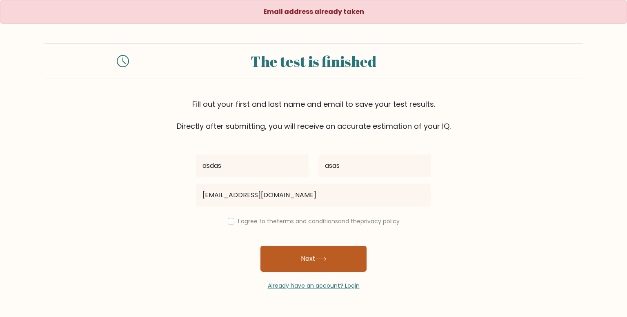
click at [302, 264] on button "Next" at bounding box center [313, 259] width 106 height 26
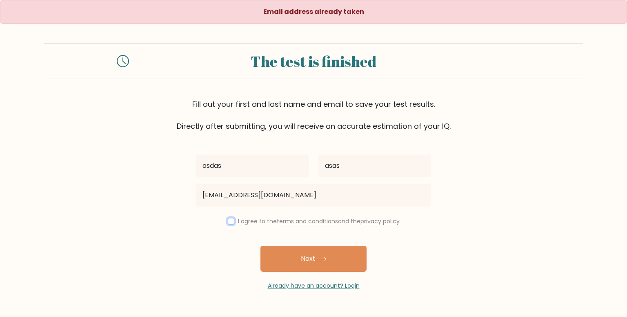
click at [230, 220] on input "checkbox" at bounding box center [231, 221] width 7 height 7
checkbox input "true"
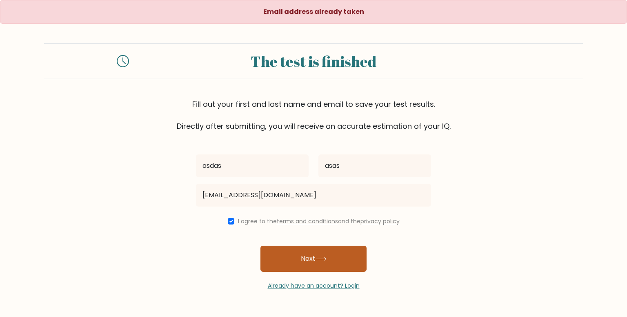
click at [308, 263] on button "Next" at bounding box center [313, 259] width 106 height 26
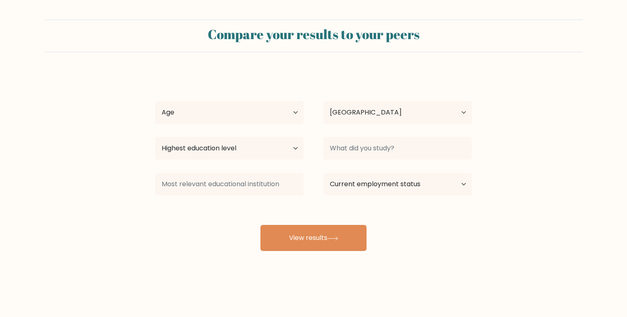
select select "GB"
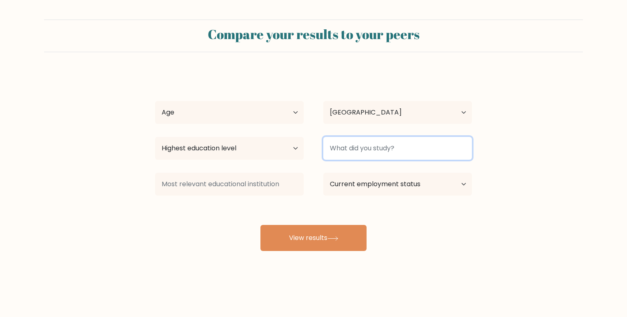
click at [369, 147] on input at bounding box center [397, 148] width 149 height 23
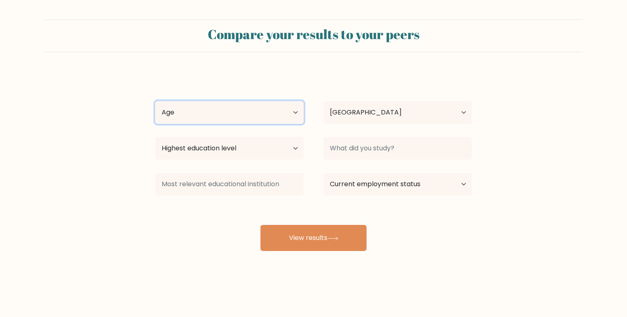
click at [243, 123] on select "Age Under [DEMOGRAPHIC_DATA] [DEMOGRAPHIC_DATA] [DEMOGRAPHIC_DATA] [DEMOGRAPHIC…" at bounding box center [229, 112] width 149 height 23
select select "18_24"
click at [155, 101] on select "Age Under [DEMOGRAPHIC_DATA] [DEMOGRAPHIC_DATA] [DEMOGRAPHIC_DATA] [DEMOGRAPHIC…" at bounding box center [229, 112] width 149 height 23
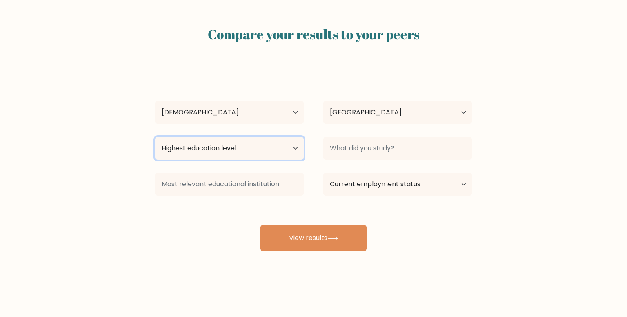
click at [253, 143] on select "Highest education level No schooling Primary Lower Secondary Upper Secondary Oc…" at bounding box center [229, 148] width 149 height 23
select select "primary"
click at [155, 137] on select "Highest education level No schooling Primary Lower Secondary Upper Secondary Oc…" at bounding box center [229, 148] width 149 height 23
click at [325, 163] on div "asdas asas Age Under 18 years old 18-24 years old 25-34 years old 35-44 years o…" at bounding box center [313, 162] width 326 height 180
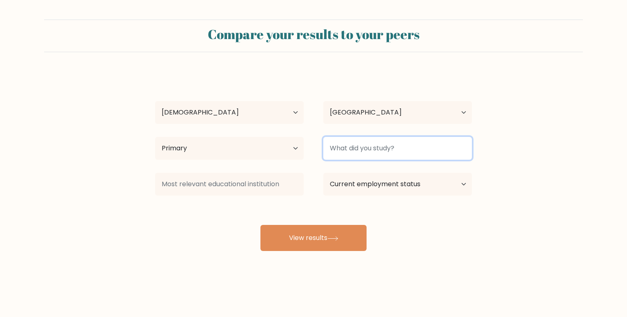
click at [367, 144] on input at bounding box center [397, 148] width 149 height 23
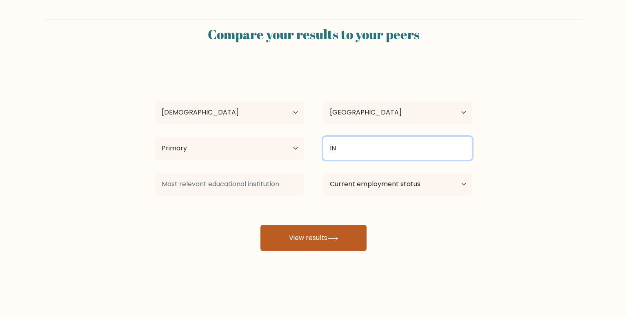
type input "IN"
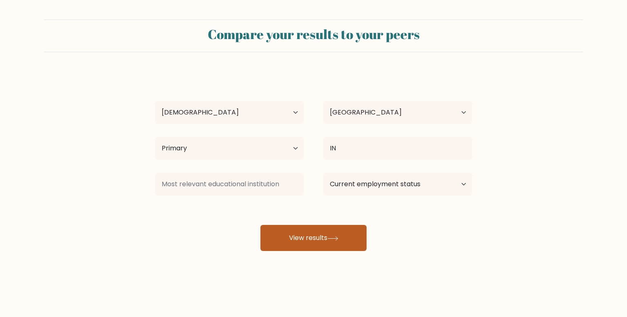
click at [295, 247] on button "View results" at bounding box center [313, 238] width 106 height 26
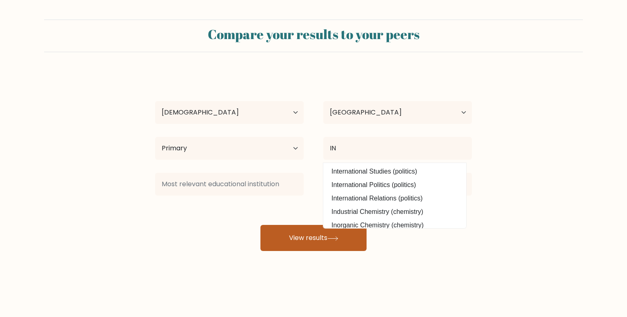
click at [295, 247] on button "View results" at bounding box center [313, 238] width 106 height 26
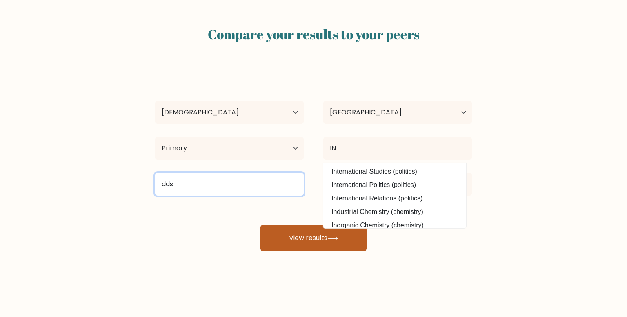
type input "dds"
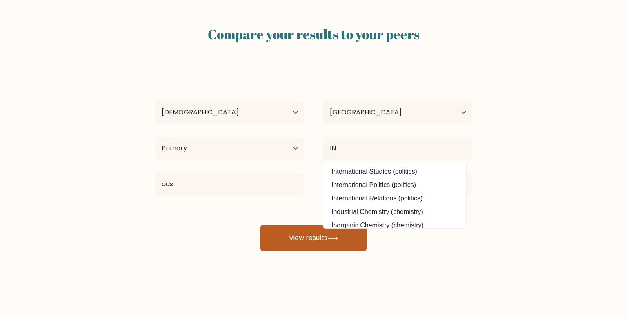
click at [319, 237] on button "View results" at bounding box center [313, 238] width 106 height 26
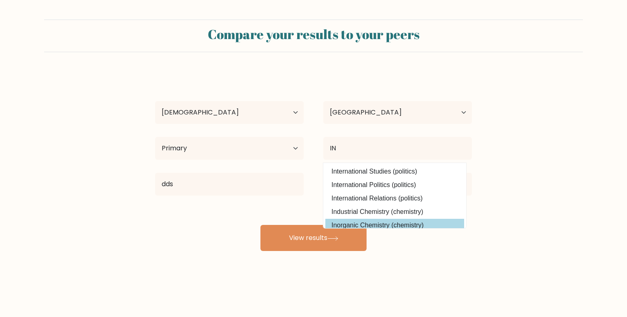
click at [413, 221] on option "Inorganic Chemistry (chemistry)" at bounding box center [394, 225] width 139 height 13
type input "Inorganic Chemistry"
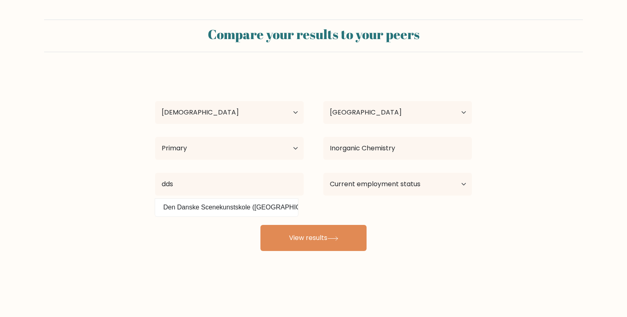
click at [385, 229] on div "asdas asas Age Under 18 years old 18-24 years old 25-34 years old 35-44 years o…" at bounding box center [313, 162] width 326 height 180
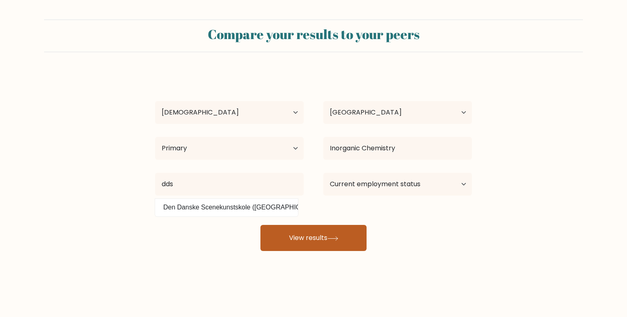
click at [352, 235] on button "View results" at bounding box center [313, 238] width 106 height 26
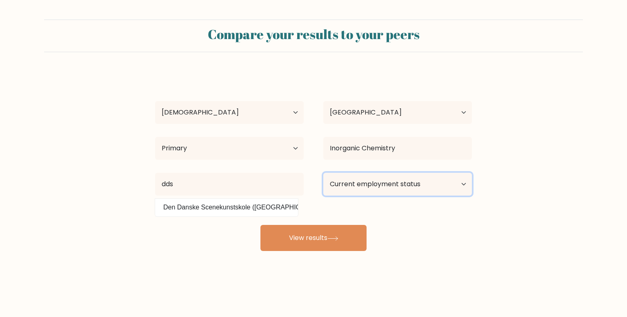
click at [443, 185] on select "Current employment status Employed Student Retired Other / prefer not to answer" at bounding box center [397, 184] width 149 height 23
select select "employed"
click at [323, 173] on select "Current employment status Employed Student Retired Other / prefer not to answer" at bounding box center [397, 184] width 149 height 23
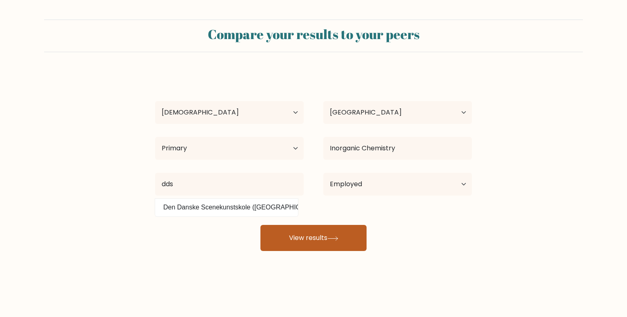
click at [320, 245] on button "View results" at bounding box center [313, 238] width 106 height 26
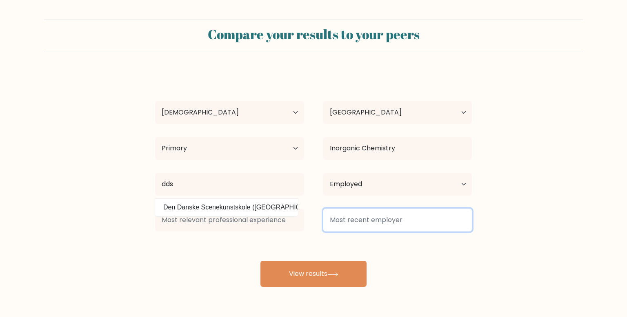
click at [366, 224] on input at bounding box center [397, 220] width 149 height 23
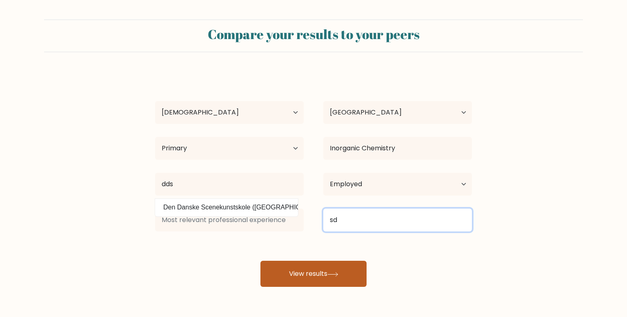
type input "sd"
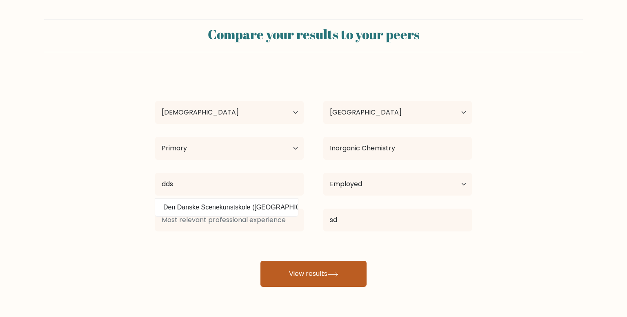
click at [331, 271] on button "View results" at bounding box center [313, 274] width 106 height 26
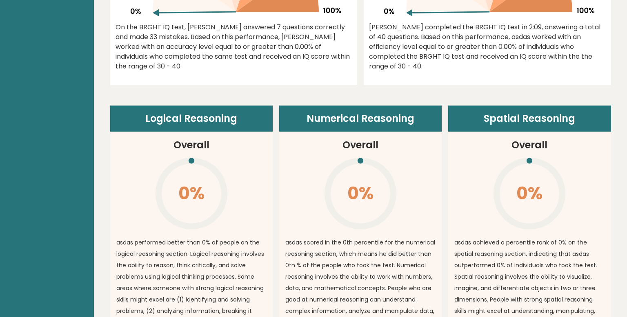
scroll to position [494, 0]
